Goal: Obtain resource: Download file/media

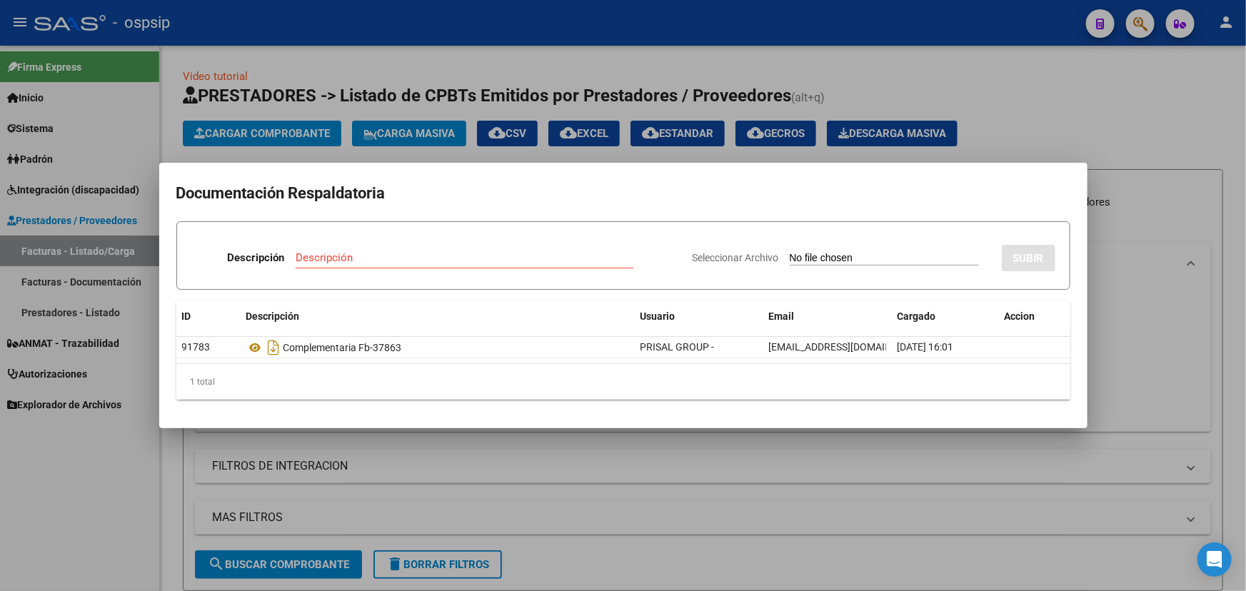
scroll to position [193, 0]
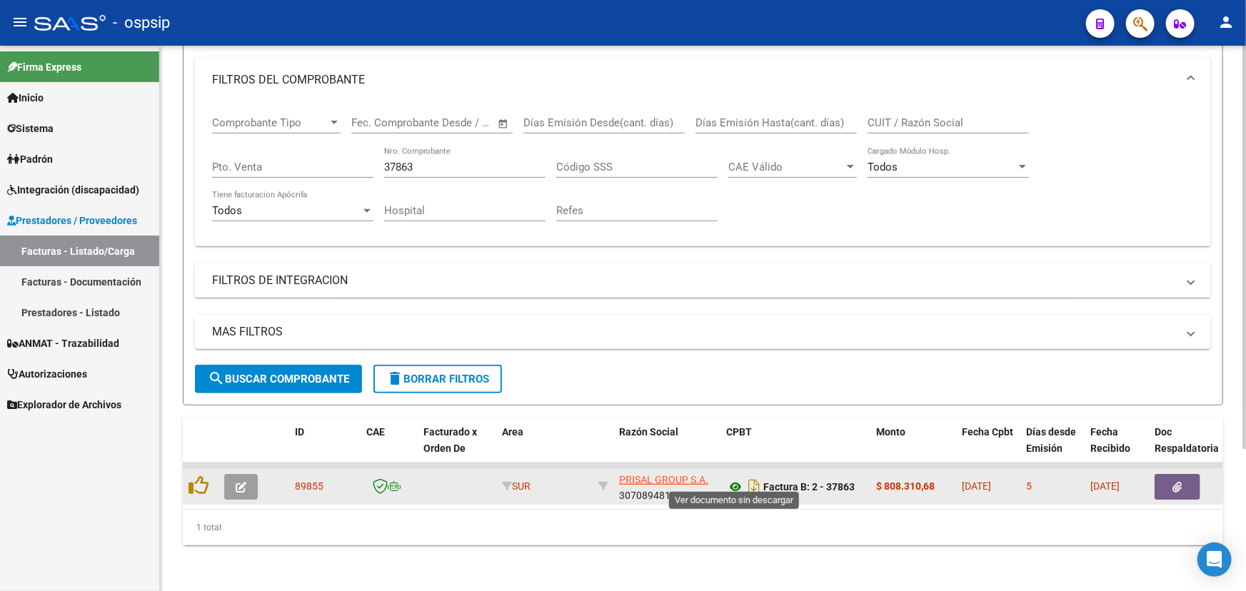
click at [733, 481] on icon at bounding box center [735, 486] width 19 height 17
click at [1190, 474] on button "button" at bounding box center [1178, 487] width 46 height 26
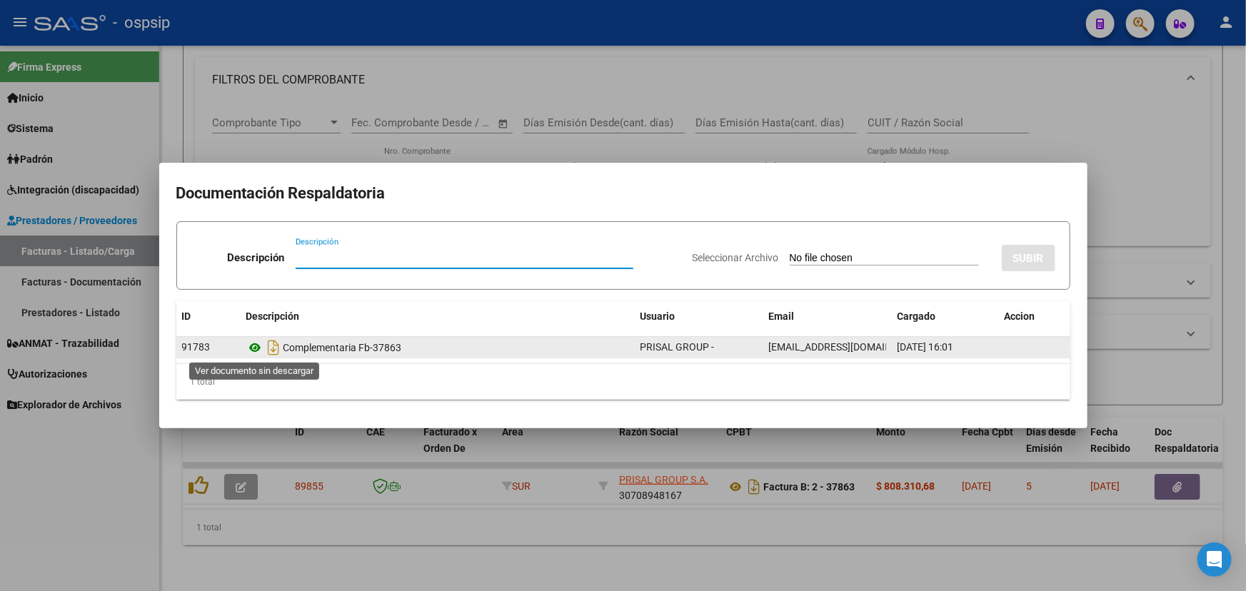
click at [259, 347] on icon at bounding box center [255, 347] width 19 height 17
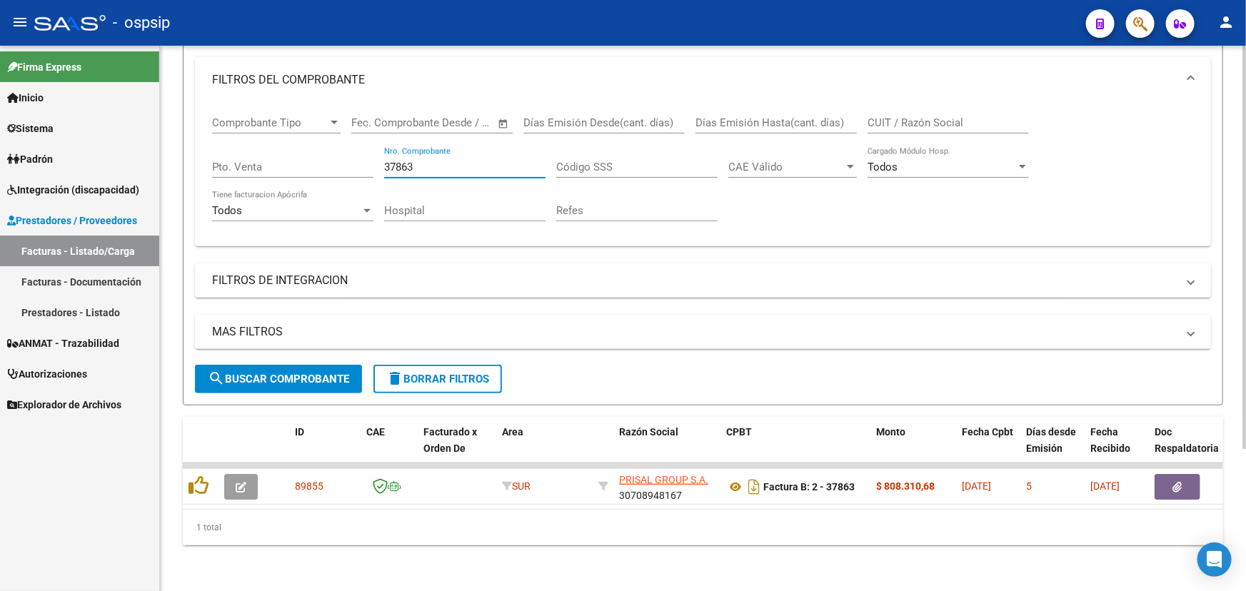
click at [406, 161] on input "37863" at bounding box center [464, 167] width 161 height 13
click at [953, 116] on input "CUIT / Razón Social" at bounding box center [948, 122] width 161 height 13
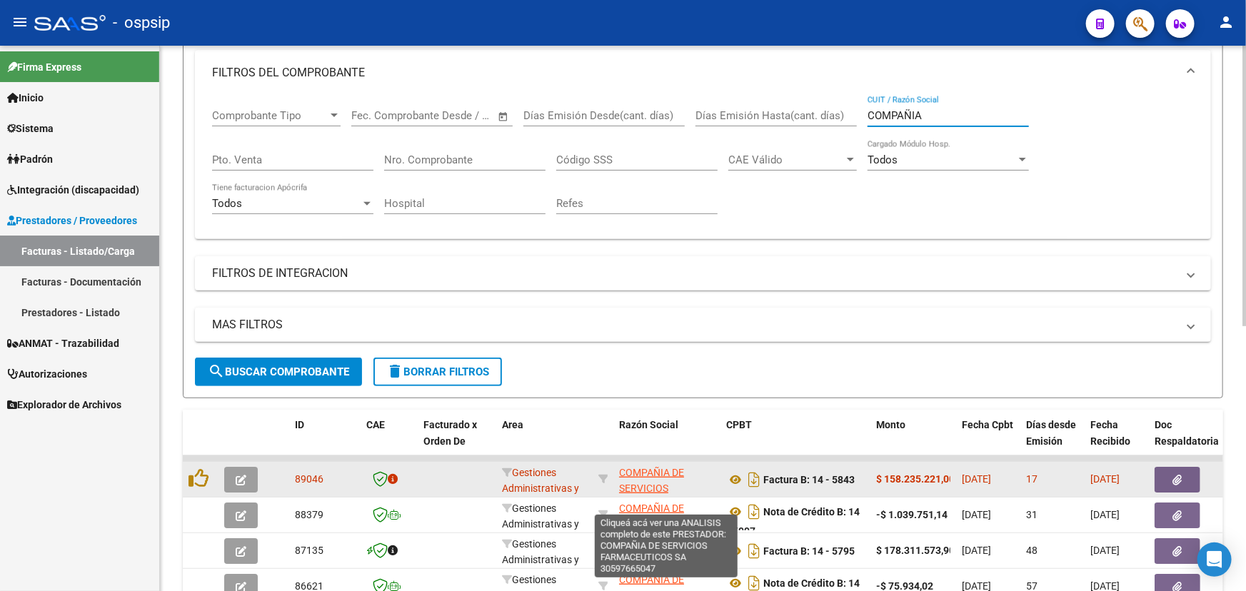
type input "COMPAÑIA"
click at [637, 476] on span "COMPAÑIA DE SERVICIOS FARMACEUTICOS SA" at bounding box center [666, 489] width 94 height 44
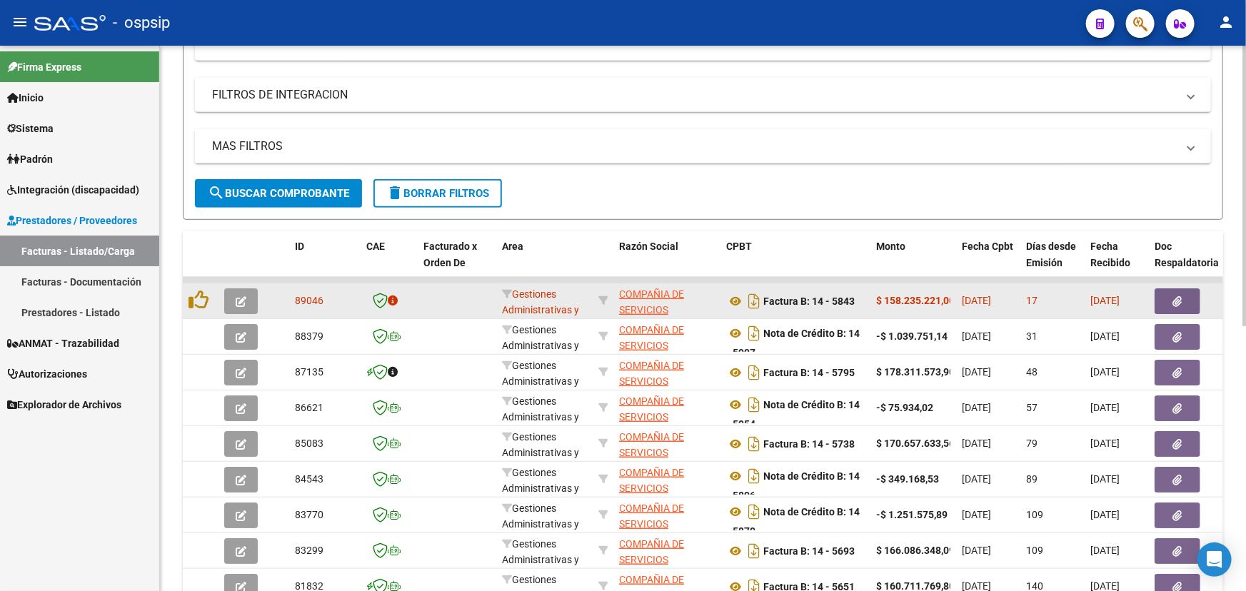
scroll to position [387, 0]
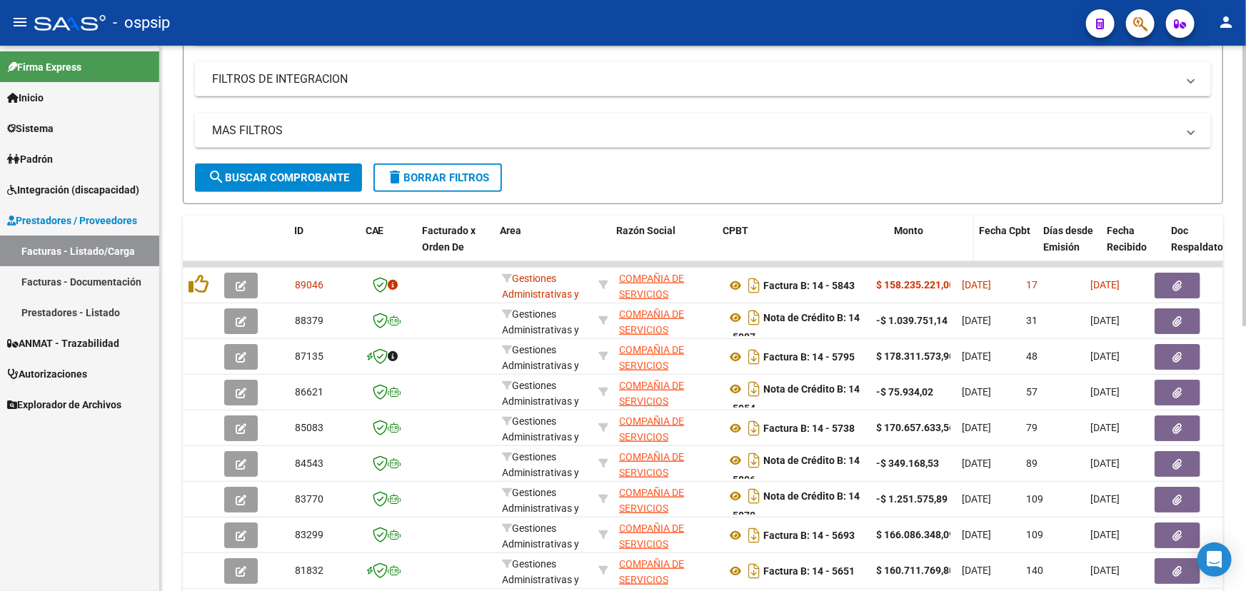
drag, startPoint x: 868, startPoint y: 238, endPoint x: 900, endPoint y: 235, distance: 32.3
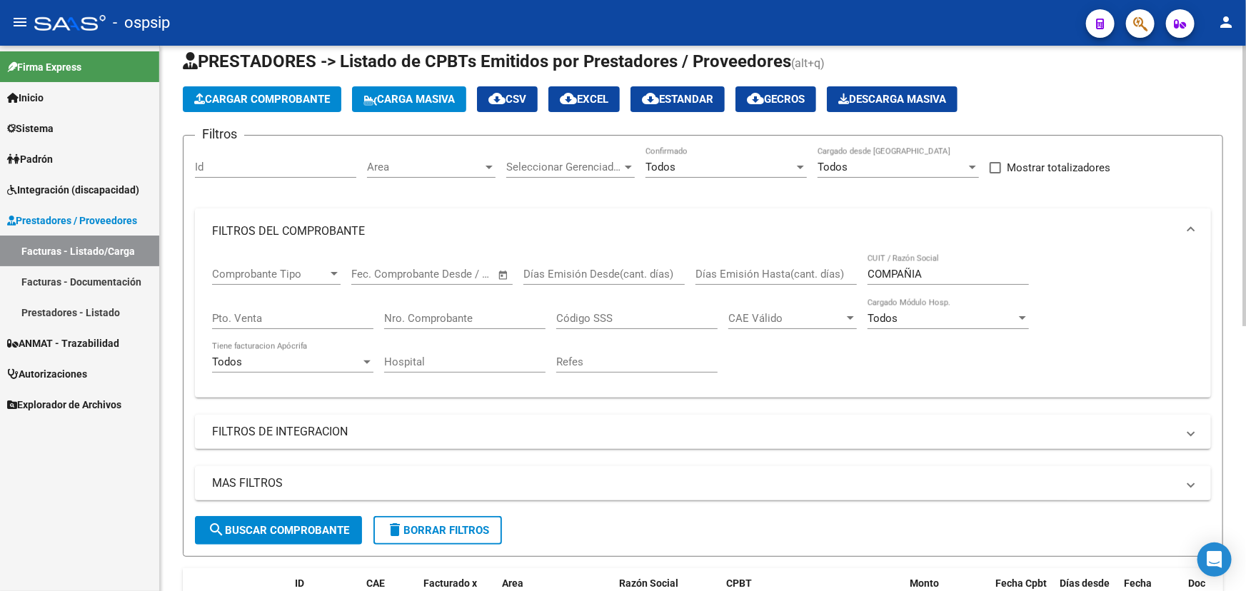
scroll to position [0, 0]
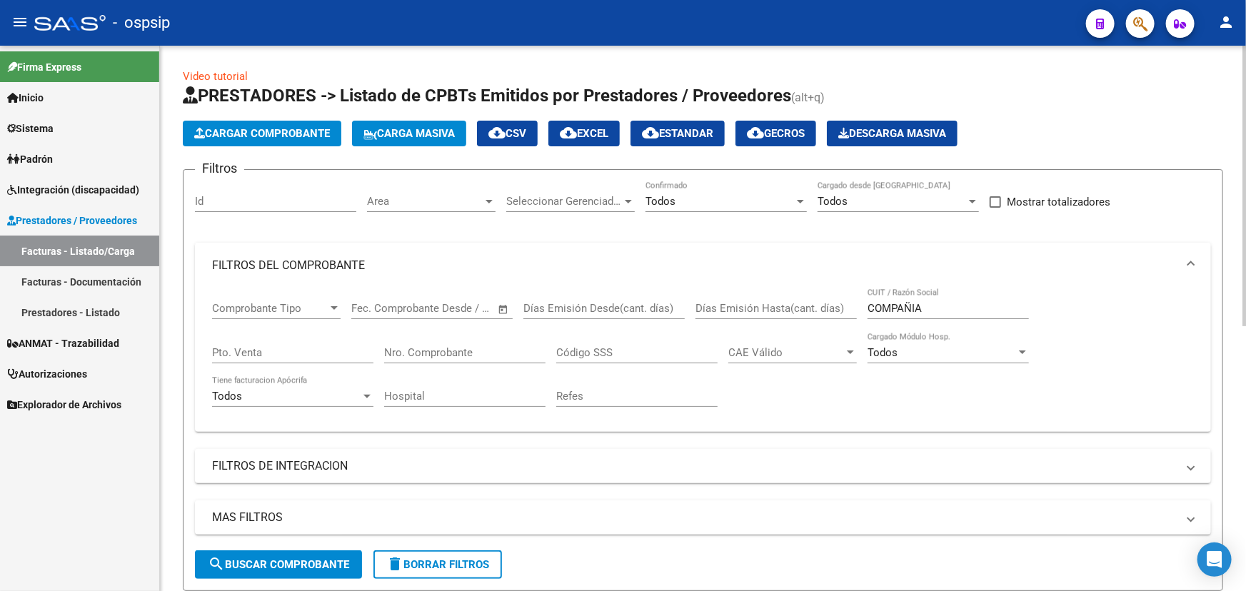
click at [885, 306] on input "COMPAÑIA" at bounding box center [948, 308] width 161 height 13
click at [406, 356] on input "Nro. Comprobante" at bounding box center [464, 352] width 161 height 13
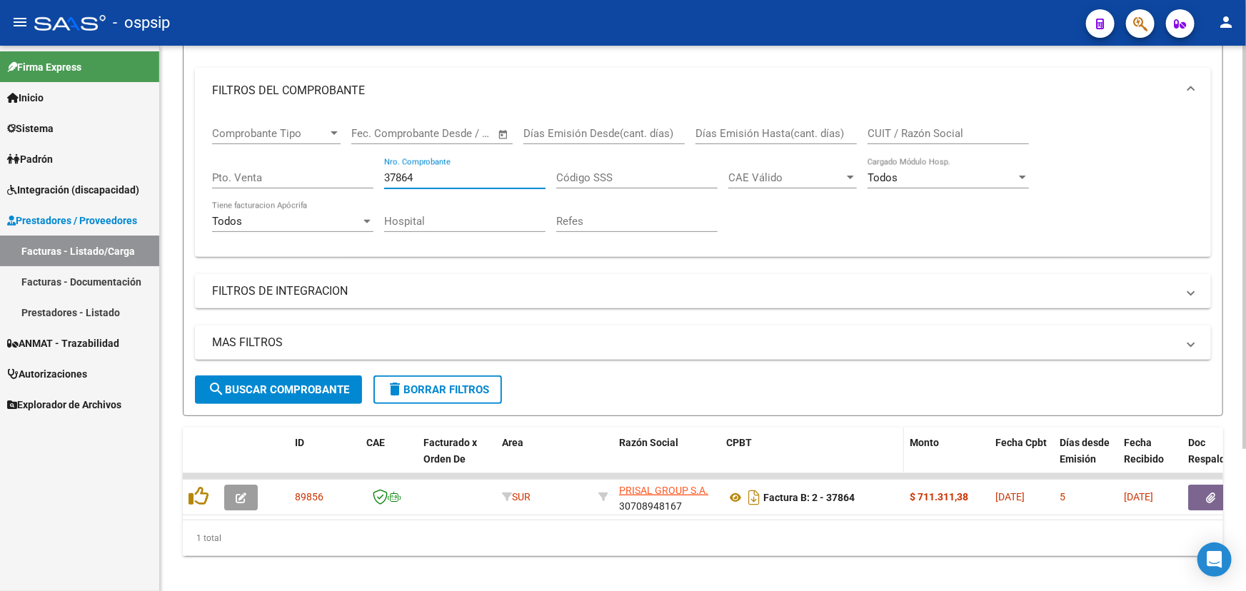
scroll to position [193, 0]
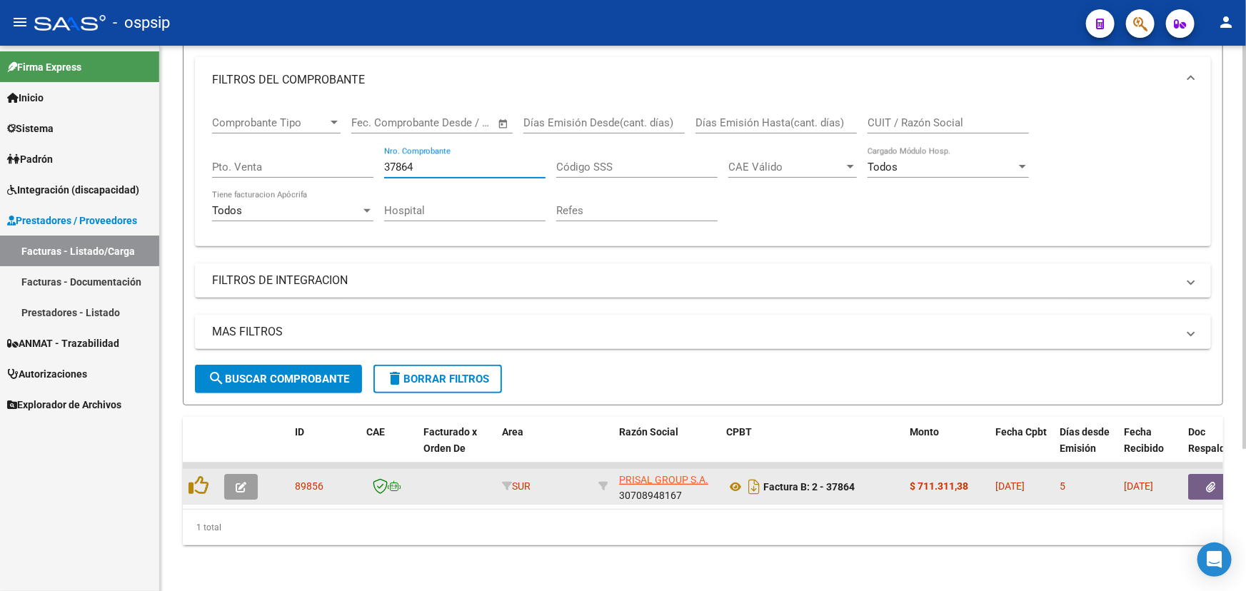
type input "37864"
click at [1203, 476] on button "button" at bounding box center [1211, 487] width 46 height 26
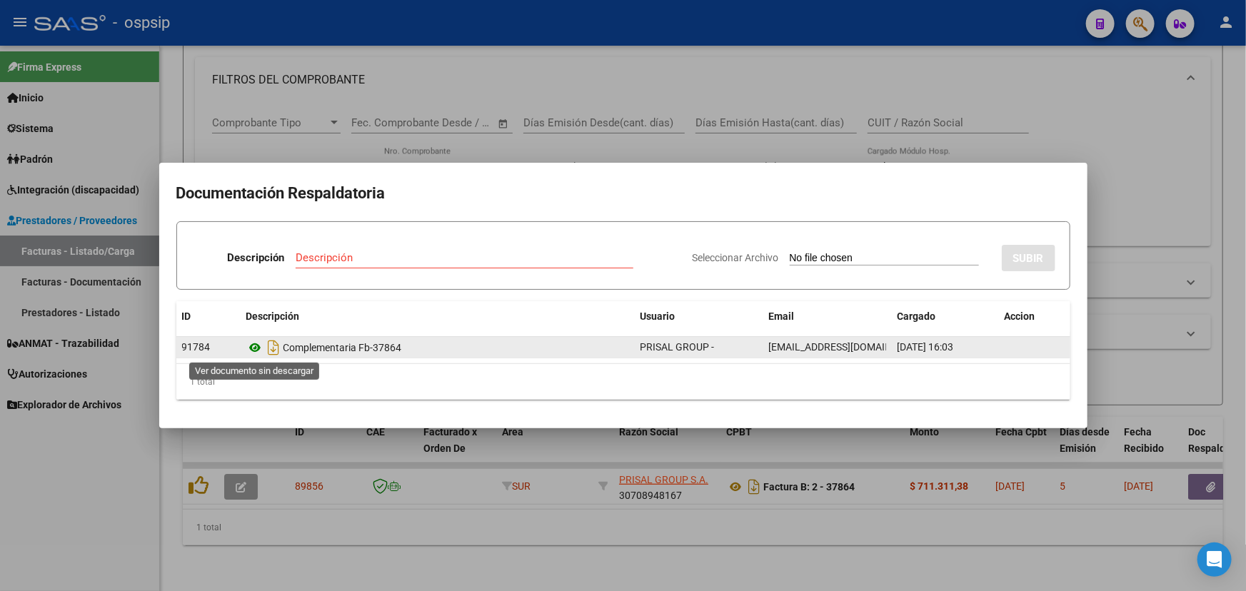
click at [254, 347] on icon at bounding box center [255, 347] width 19 height 17
